Goal: Task Accomplishment & Management: Use online tool/utility

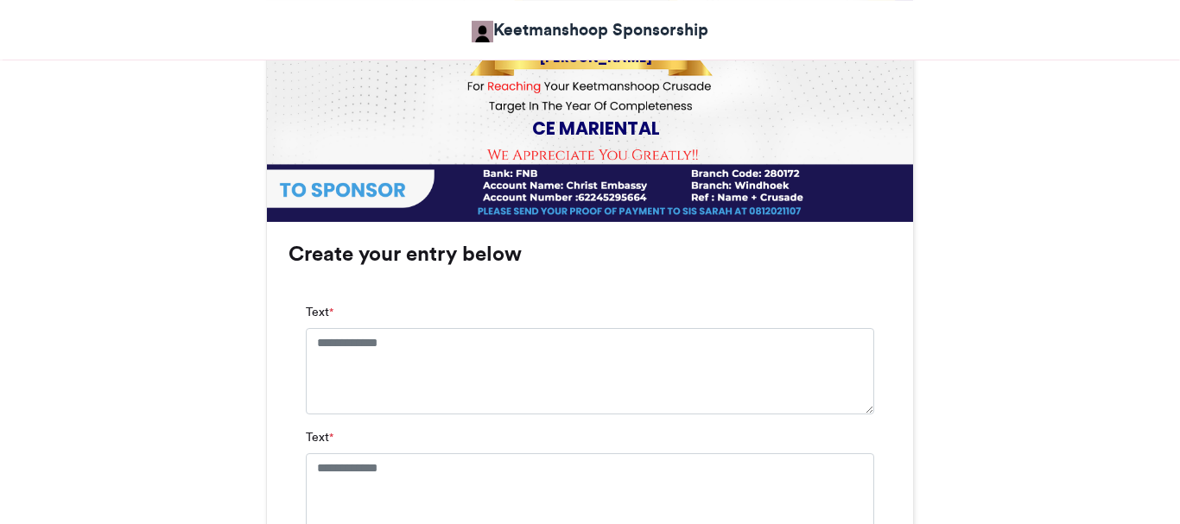
scroll to position [975, 0]
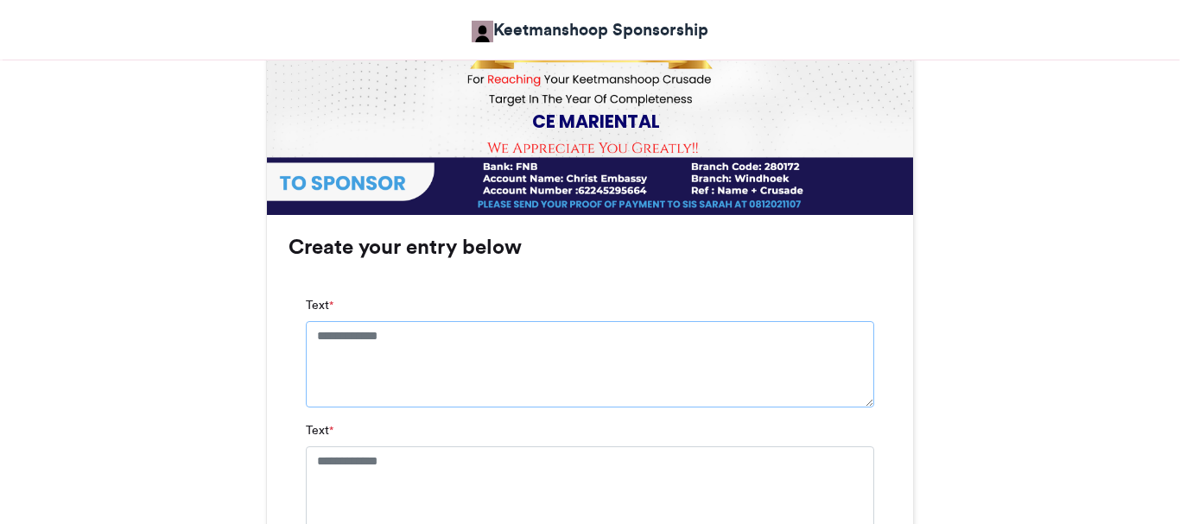
click at [418, 333] on textarea "Text *" at bounding box center [590, 364] width 568 height 86
type textarea "*"
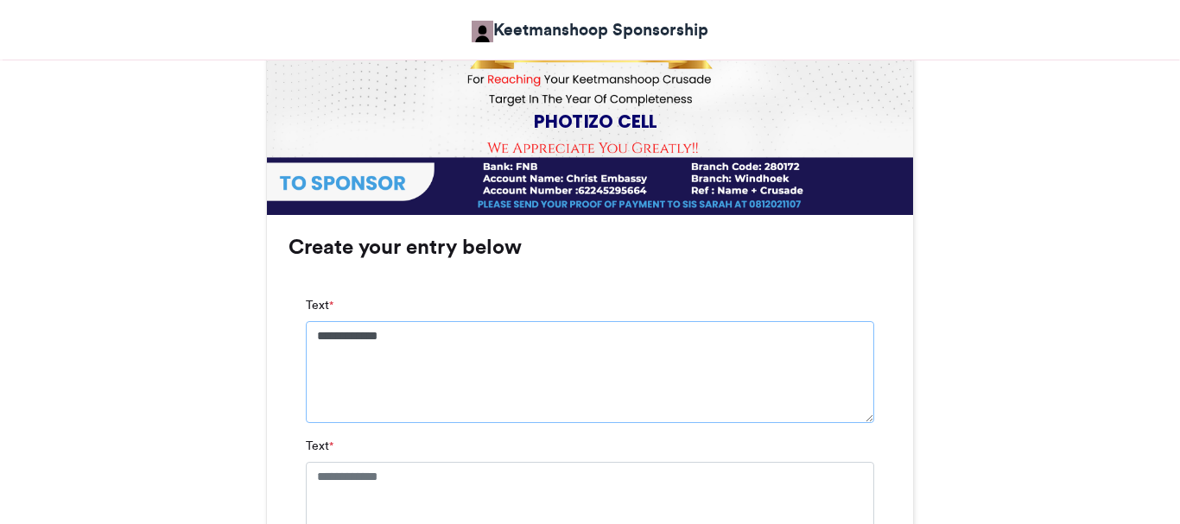
type textarea "**********"
click at [399, 485] on textarea "Text *" at bounding box center [590, 505] width 568 height 86
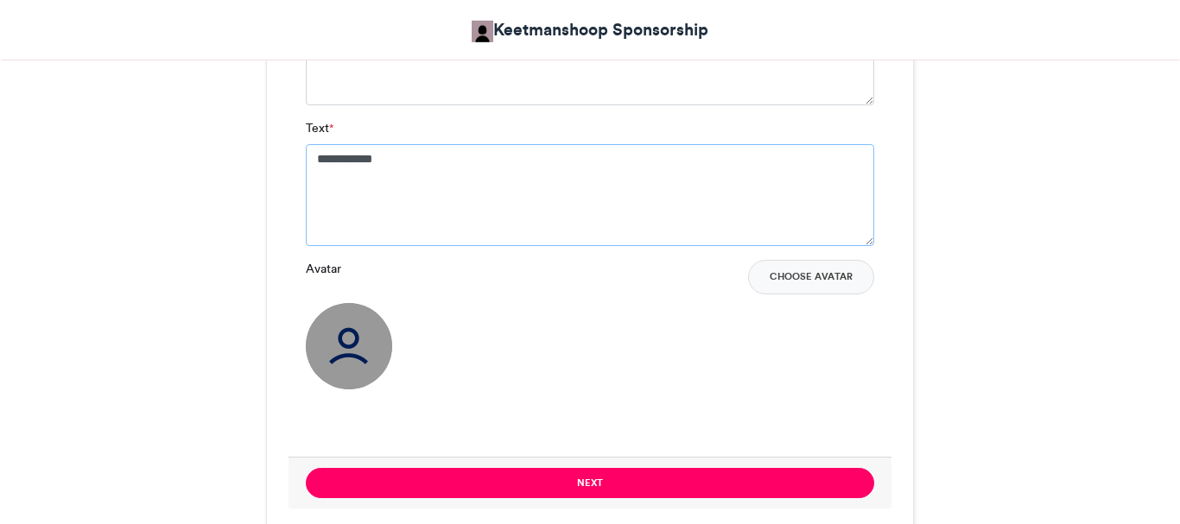
scroll to position [1297, 0]
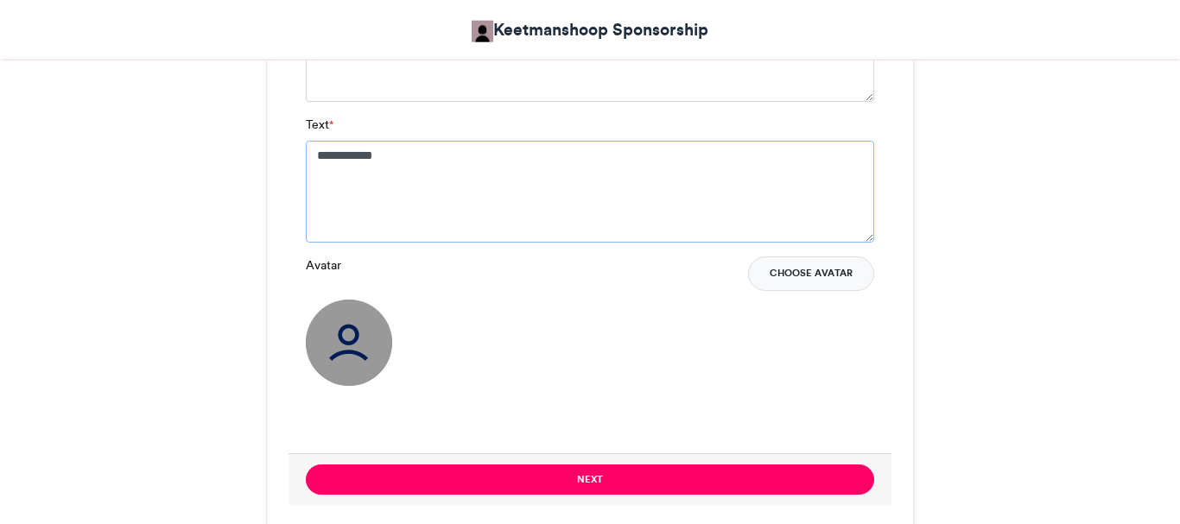
type textarea "**********"
click at [791, 268] on button "Choose Avatar" at bounding box center [811, 274] width 126 height 35
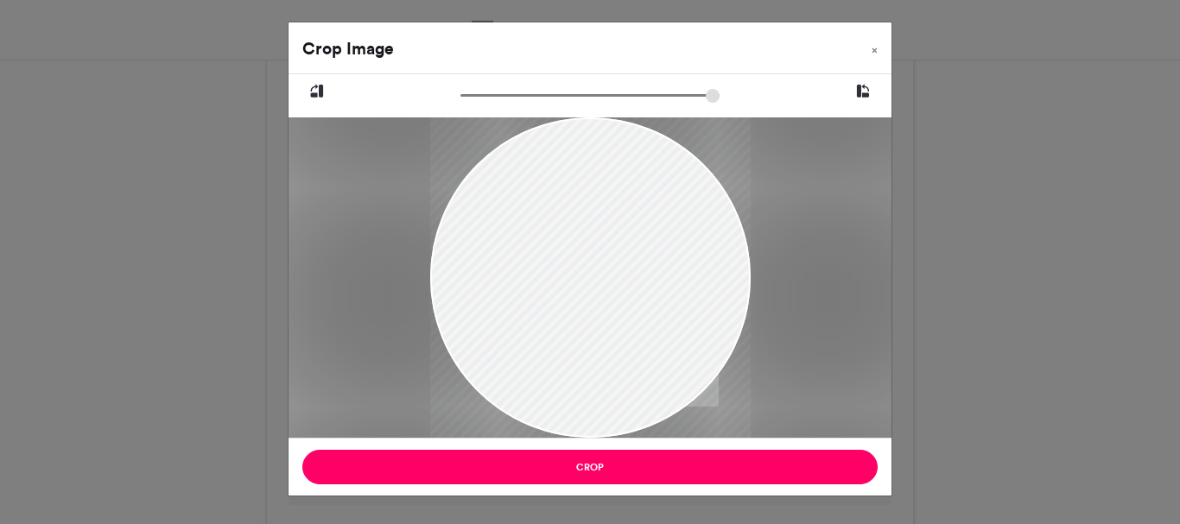
drag, startPoint x: 606, startPoint y: 263, endPoint x: 606, endPoint y: 295, distance: 32.8
click at [606, 295] on div at bounding box center [589, 277] width 321 height 321
drag, startPoint x: 602, startPoint y: 215, endPoint x: 511, endPoint y: 271, distance: 107.4
click at [511, 271] on div at bounding box center [589, 277] width 321 height 321
drag, startPoint x: 571, startPoint y: 232, endPoint x: 522, endPoint y: 300, distance: 84.2
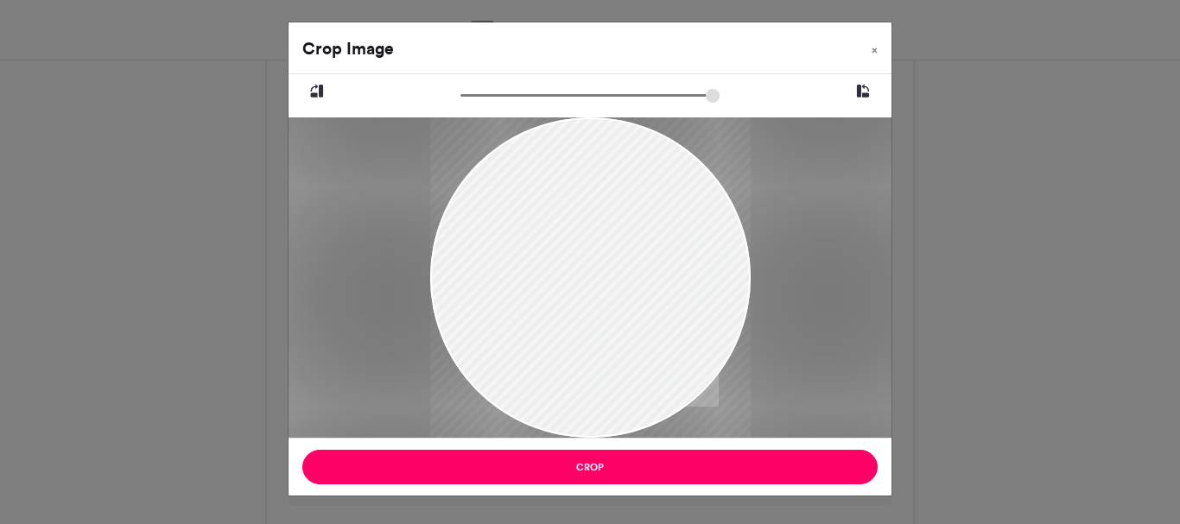
click at [522, 300] on div at bounding box center [589, 277] width 321 height 321
click at [451, 413] on div at bounding box center [589, 277] width 321 height 321
drag, startPoint x: 591, startPoint y: 311, endPoint x: 618, endPoint y: 163, distance: 150.1
click at [618, 163] on div at bounding box center [589, 277] width 321 height 321
type input "******"
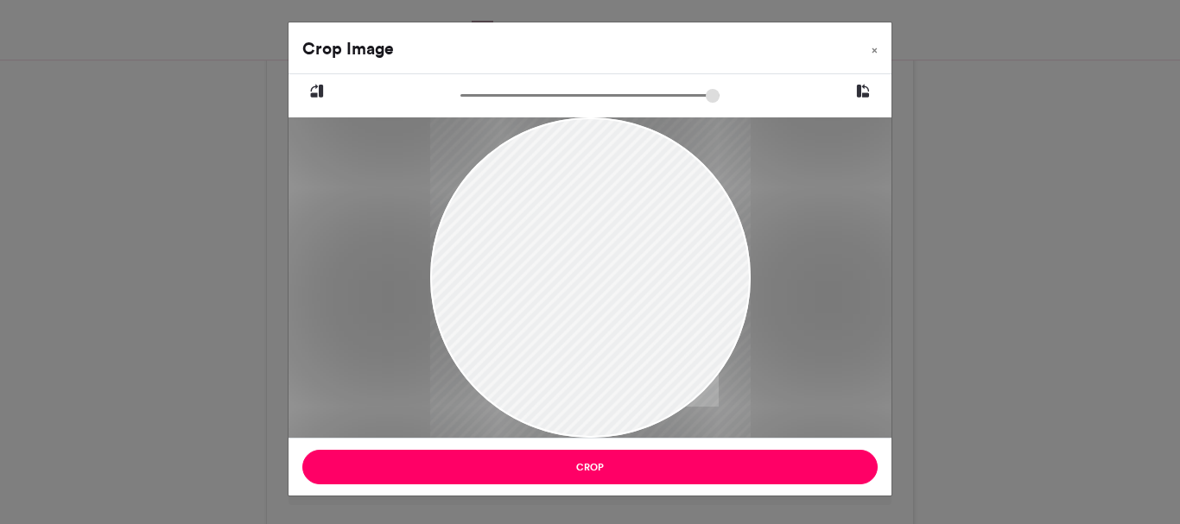
drag, startPoint x: 470, startPoint y: 98, endPoint x: 416, endPoint y: 124, distance: 59.5
click at [460, 104] on input "zoom" at bounding box center [589, 95] width 259 height 16
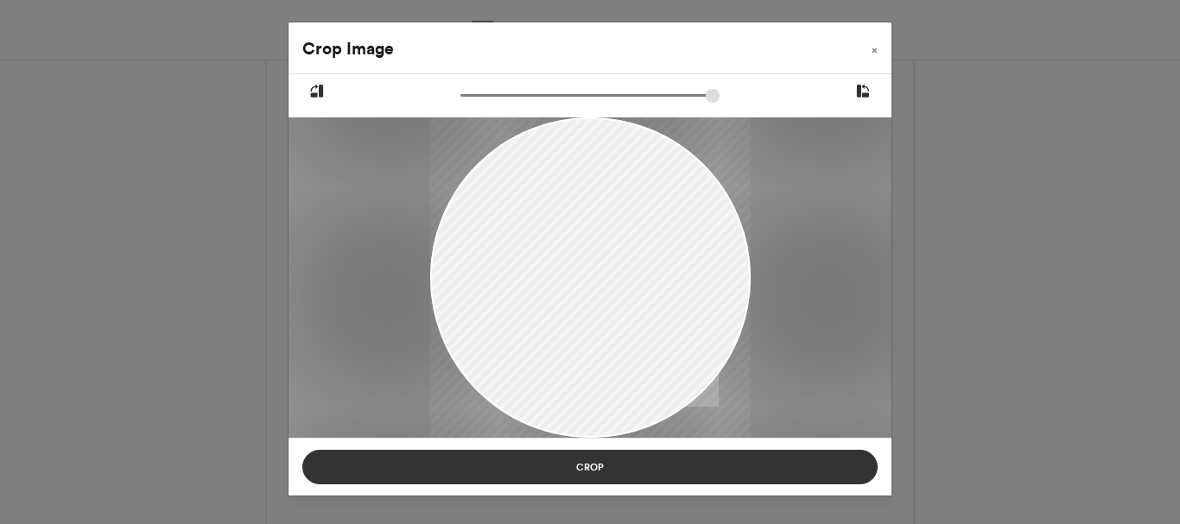
click at [594, 470] on button "Crop" at bounding box center [589, 467] width 575 height 35
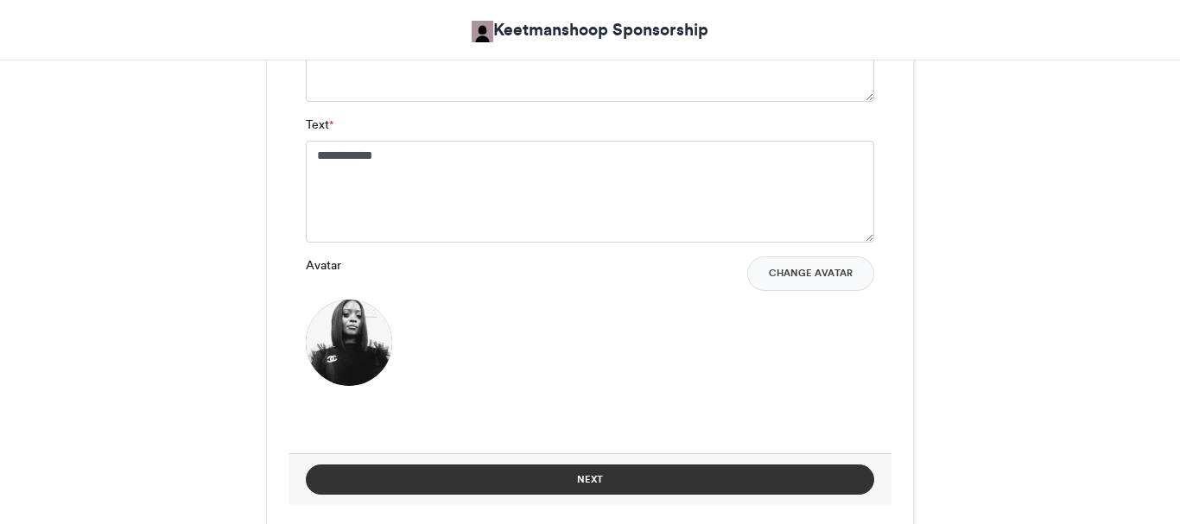
click at [617, 473] on button "Next" at bounding box center [590, 480] width 568 height 30
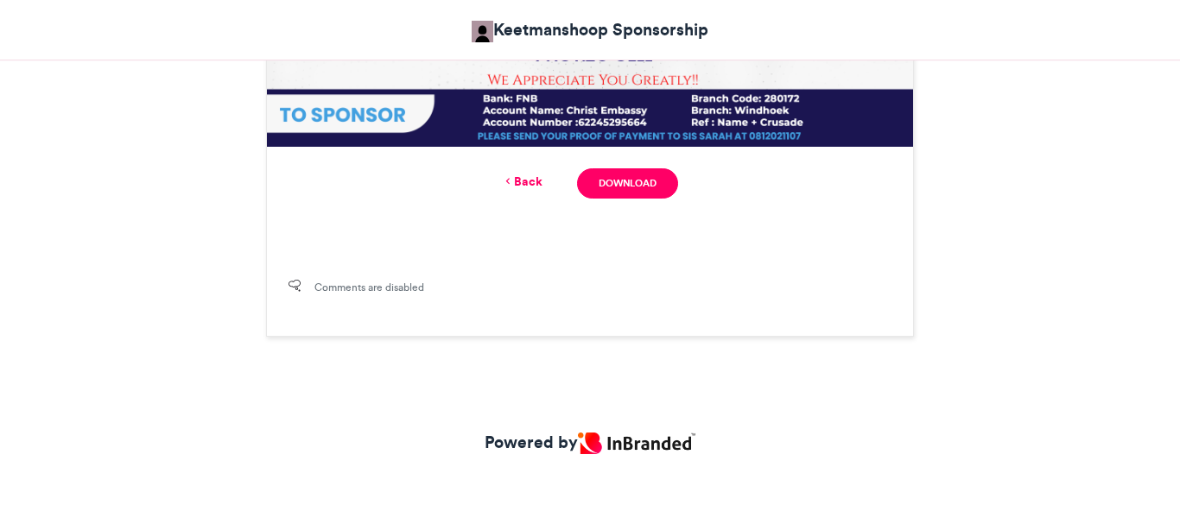
scroll to position [1045, 0]
click at [648, 187] on link "Download" at bounding box center [627, 183] width 101 height 30
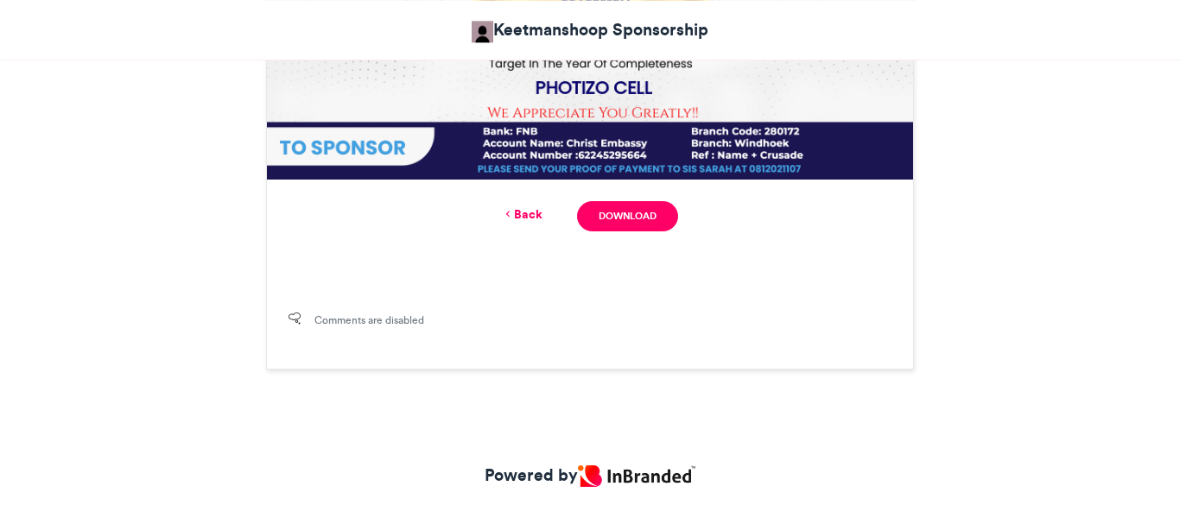
scroll to position [1006, 0]
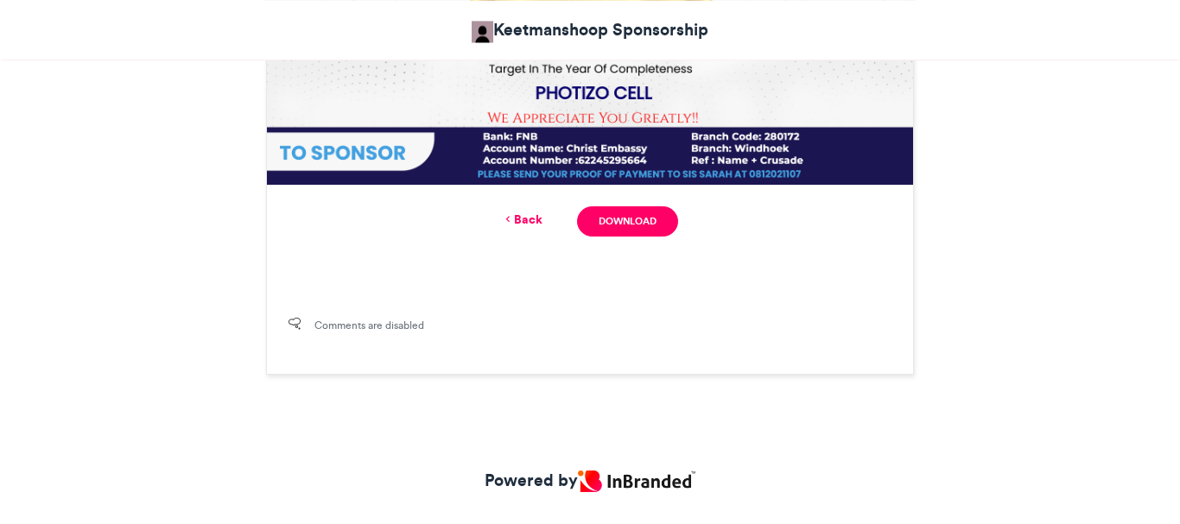
click at [524, 222] on link "Back" at bounding box center [522, 220] width 41 height 18
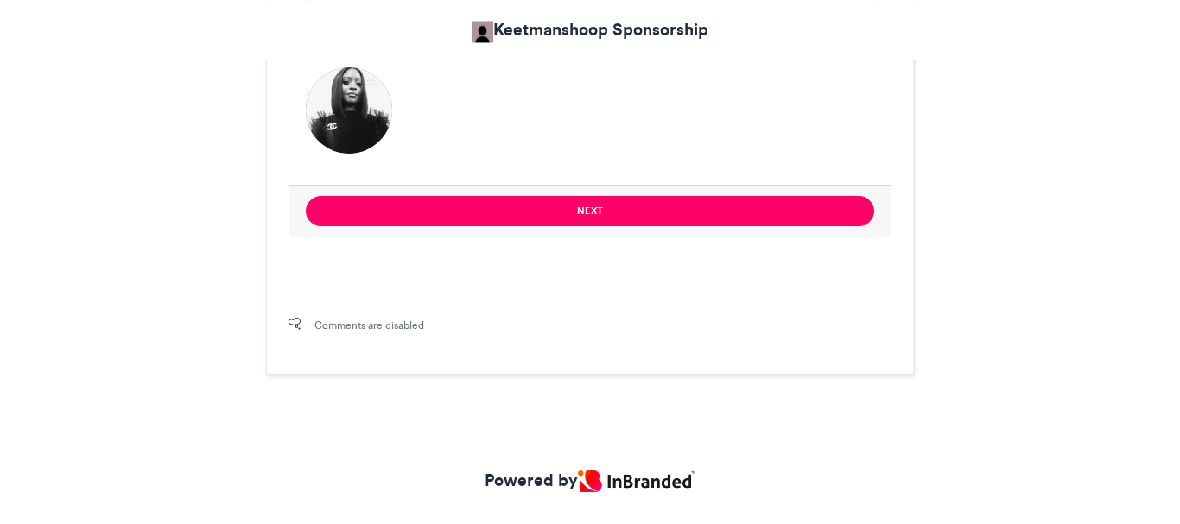
scroll to position [1094, 0]
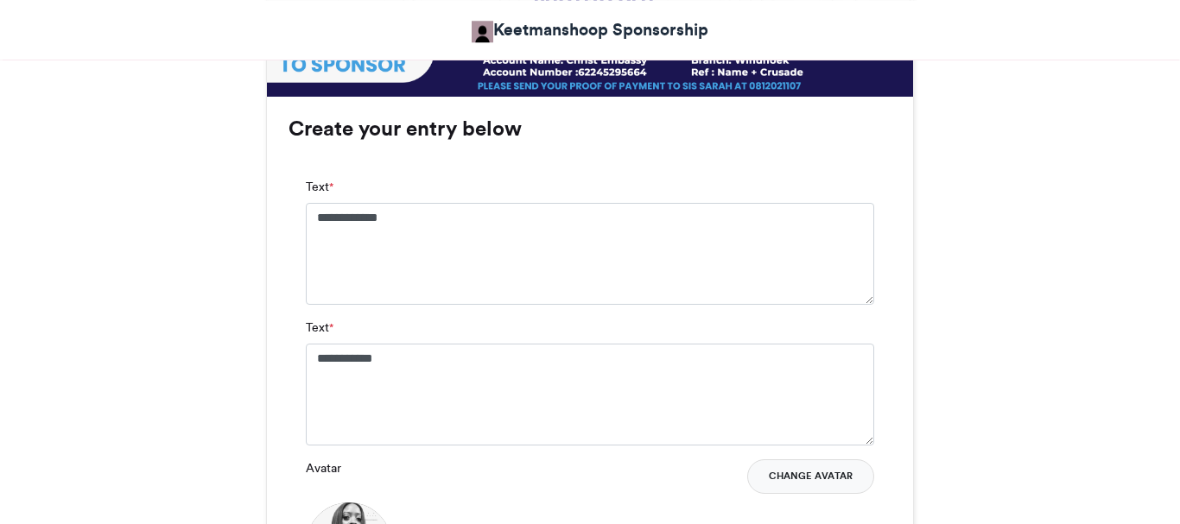
click at [814, 474] on button "Change Avatar" at bounding box center [810, 477] width 127 height 35
click at [800, 476] on button "Change Avatar" at bounding box center [810, 477] width 127 height 35
click at [810, 469] on button "Change Avatar" at bounding box center [810, 477] width 127 height 35
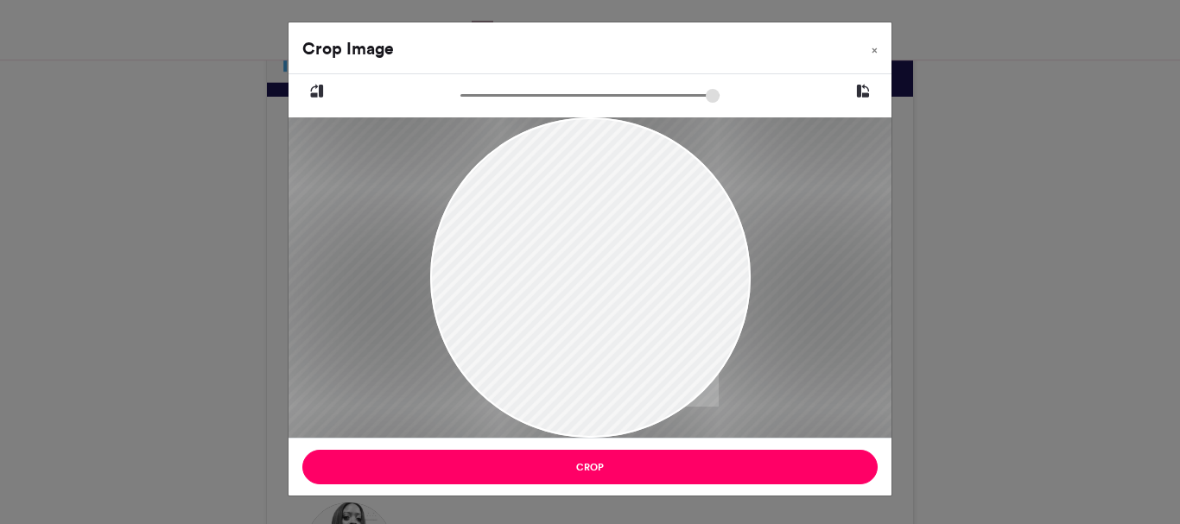
drag, startPoint x: 473, startPoint y: 105, endPoint x: 508, endPoint y: 103, distance: 35.5
type input "******"
click at [508, 103] on input "zoom" at bounding box center [589, 95] width 259 height 16
drag, startPoint x: 601, startPoint y: 234, endPoint x: 638, endPoint y: 299, distance: 74.3
click at [638, 299] on div at bounding box center [626, 343] width 614 height 606
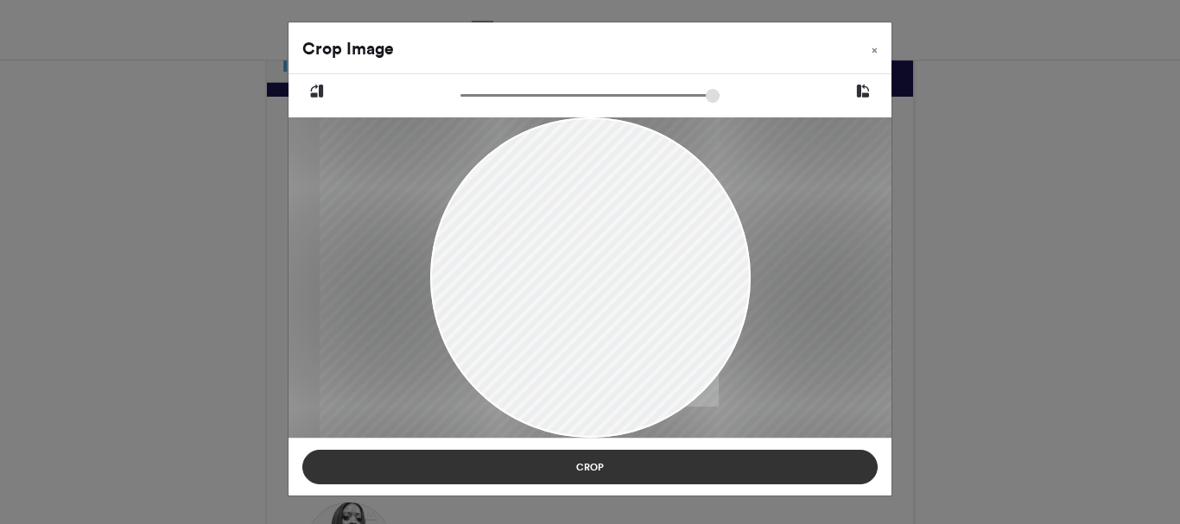
click at [603, 461] on button "Crop" at bounding box center [589, 467] width 575 height 35
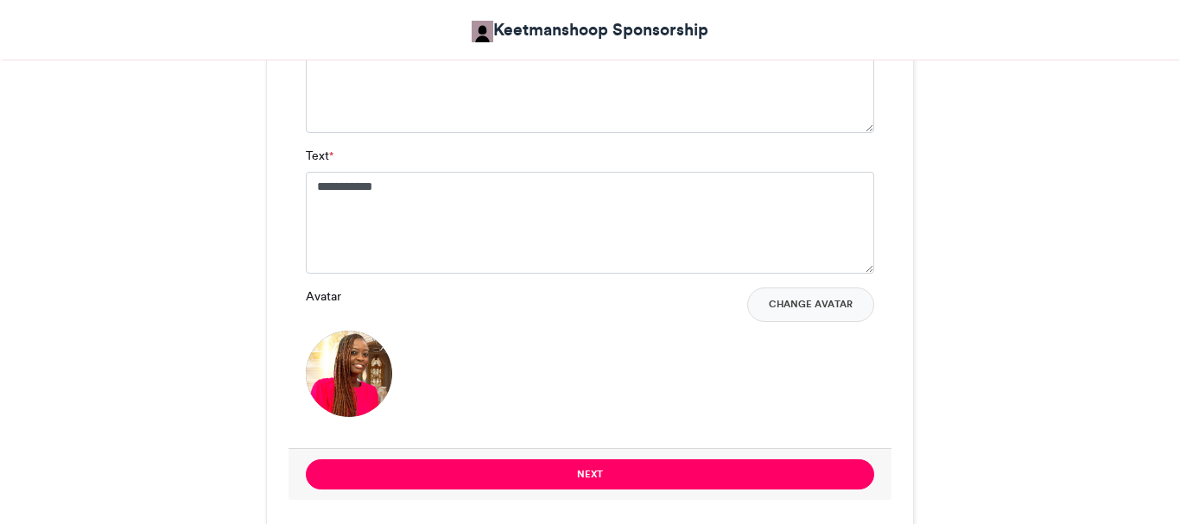
scroll to position [1332, 0]
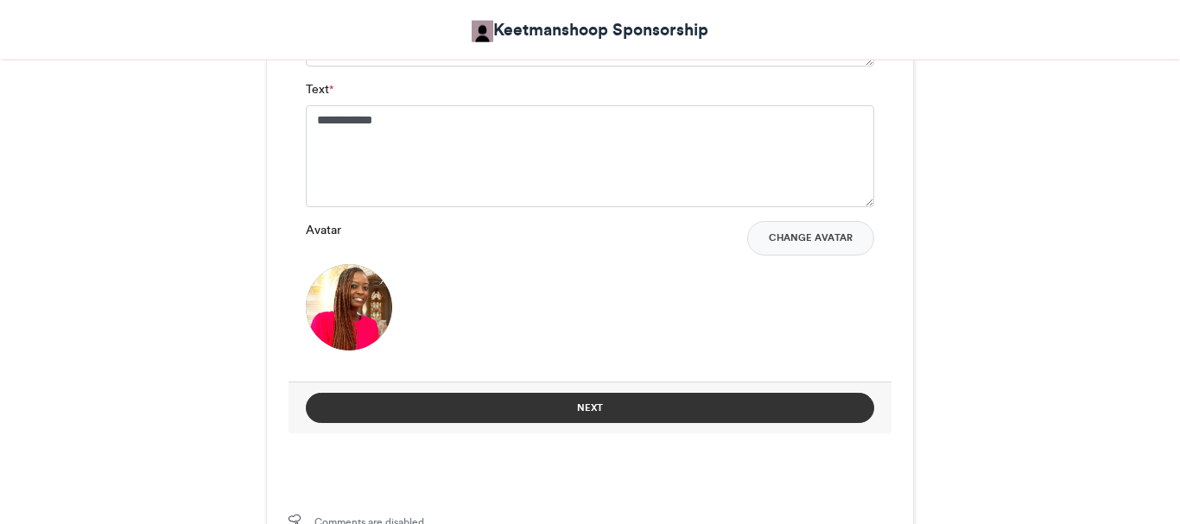
click at [611, 411] on button "Next" at bounding box center [590, 408] width 568 height 30
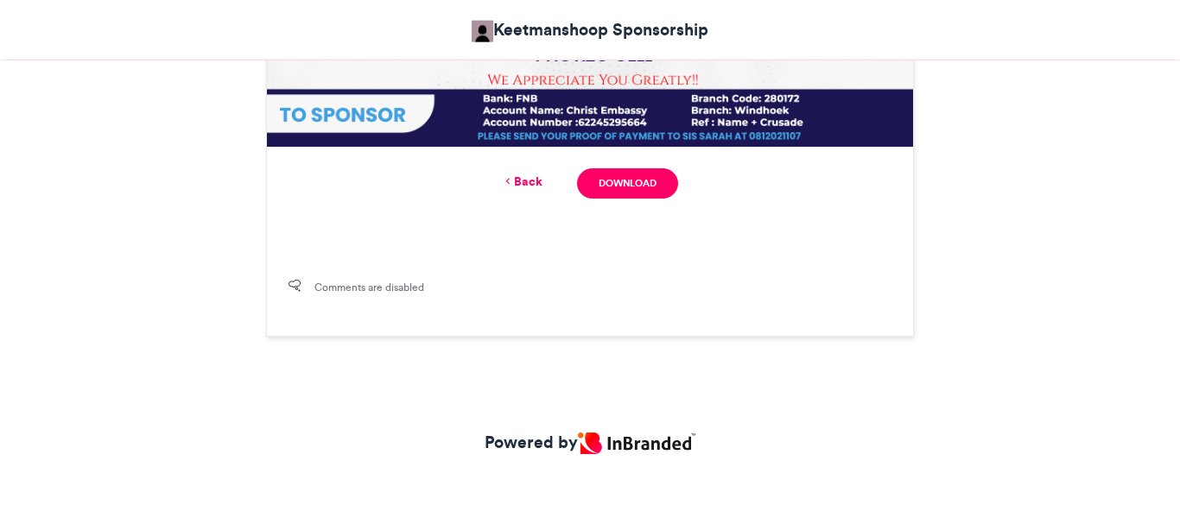
scroll to position [809, 0]
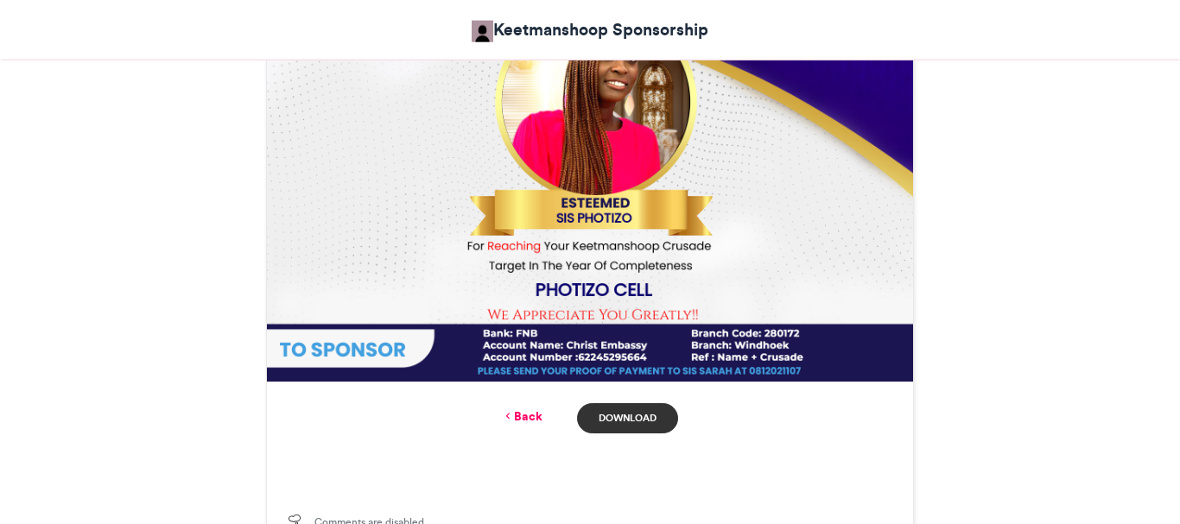
click at [613, 416] on link "Download" at bounding box center [627, 418] width 101 height 30
